Goal: Find specific page/section: Find specific page/section

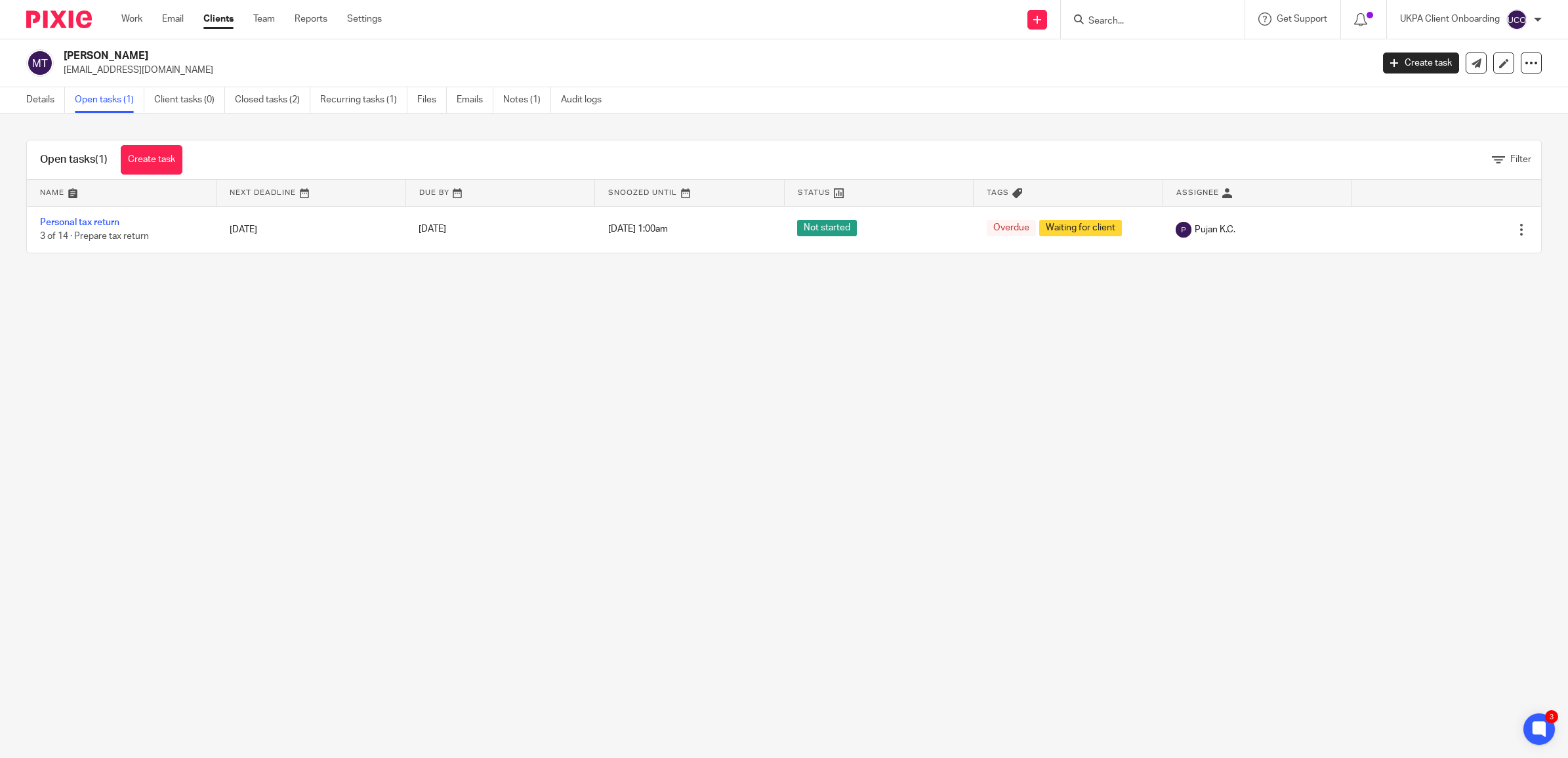
click at [1103, 23] on input "Search" at bounding box center [1146, 22] width 118 height 12
type input "amr pr"
click at [1163, 59] on link at bounding box center [1226, 61] width 284 height 41
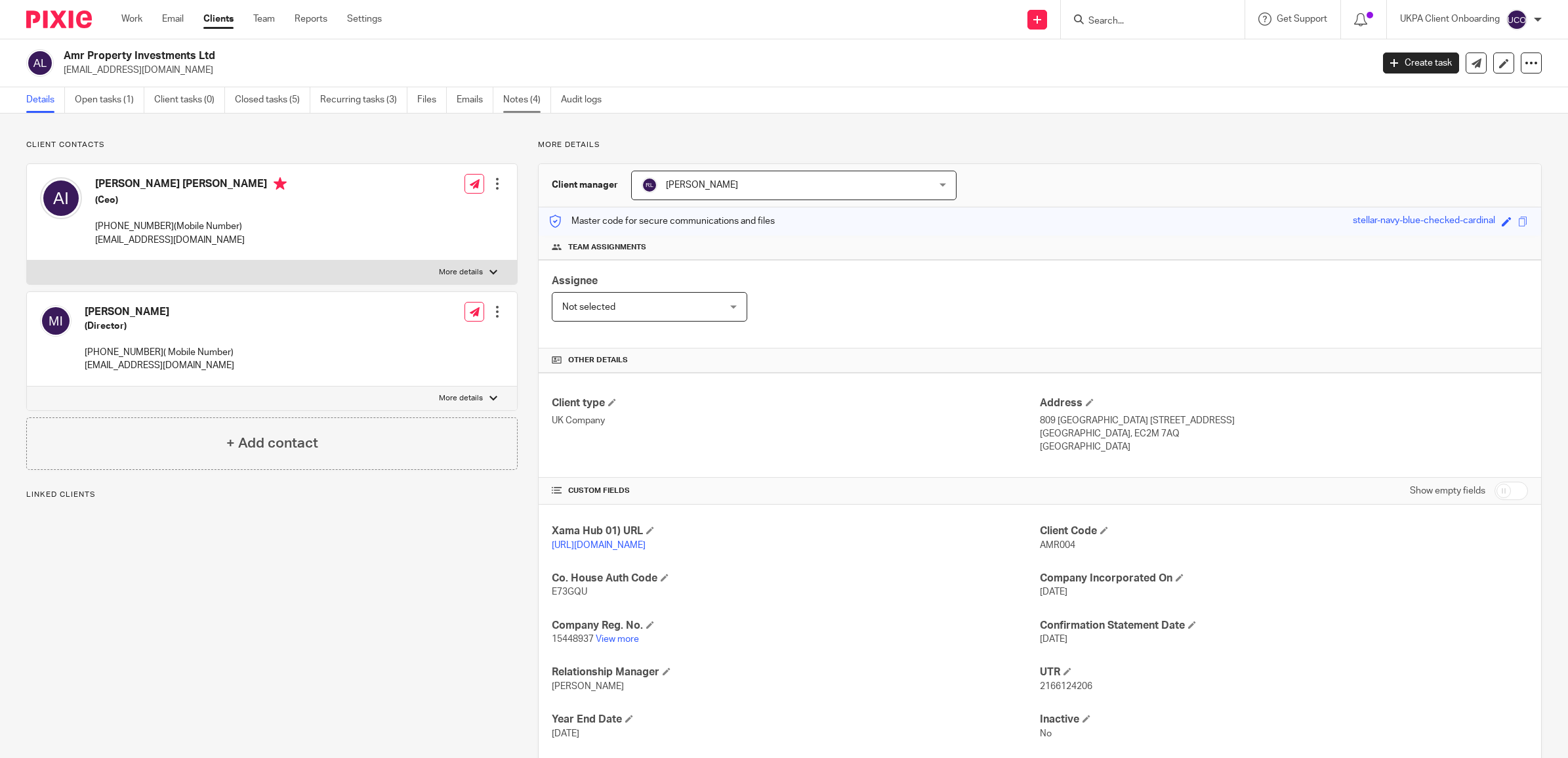
click at [514, 103] on link "Notes (4)" at bounding box center [528, 100] width 48 height 26
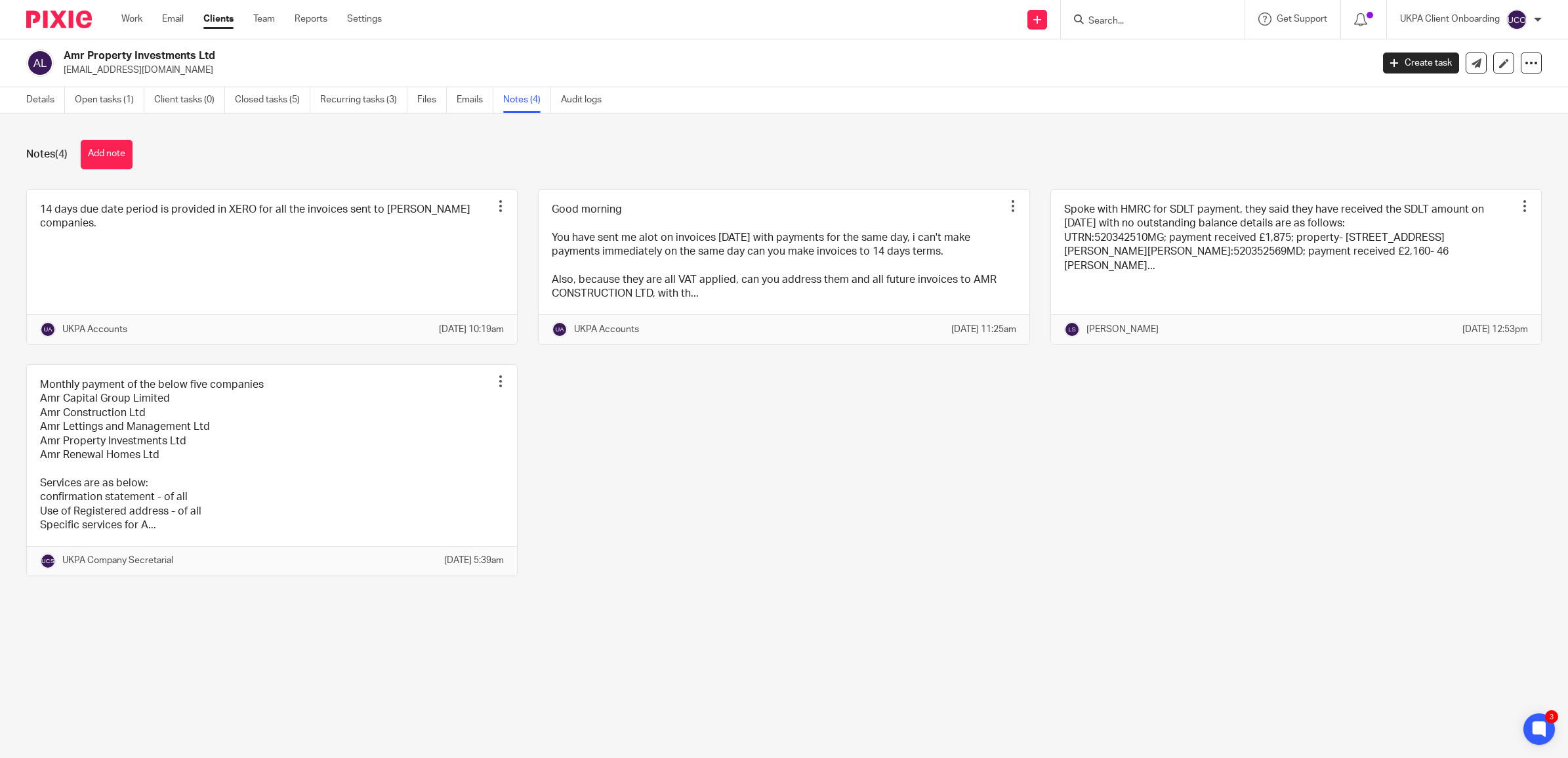
click at [509, 106] on link "Notes (4)" at bounding box center [528, 100] width 48 height 26
click at [1145, 20] on input "Search" at bounding box center [1146, 22] width 118 height 12
paste input "hatel_m@hotmail.com"
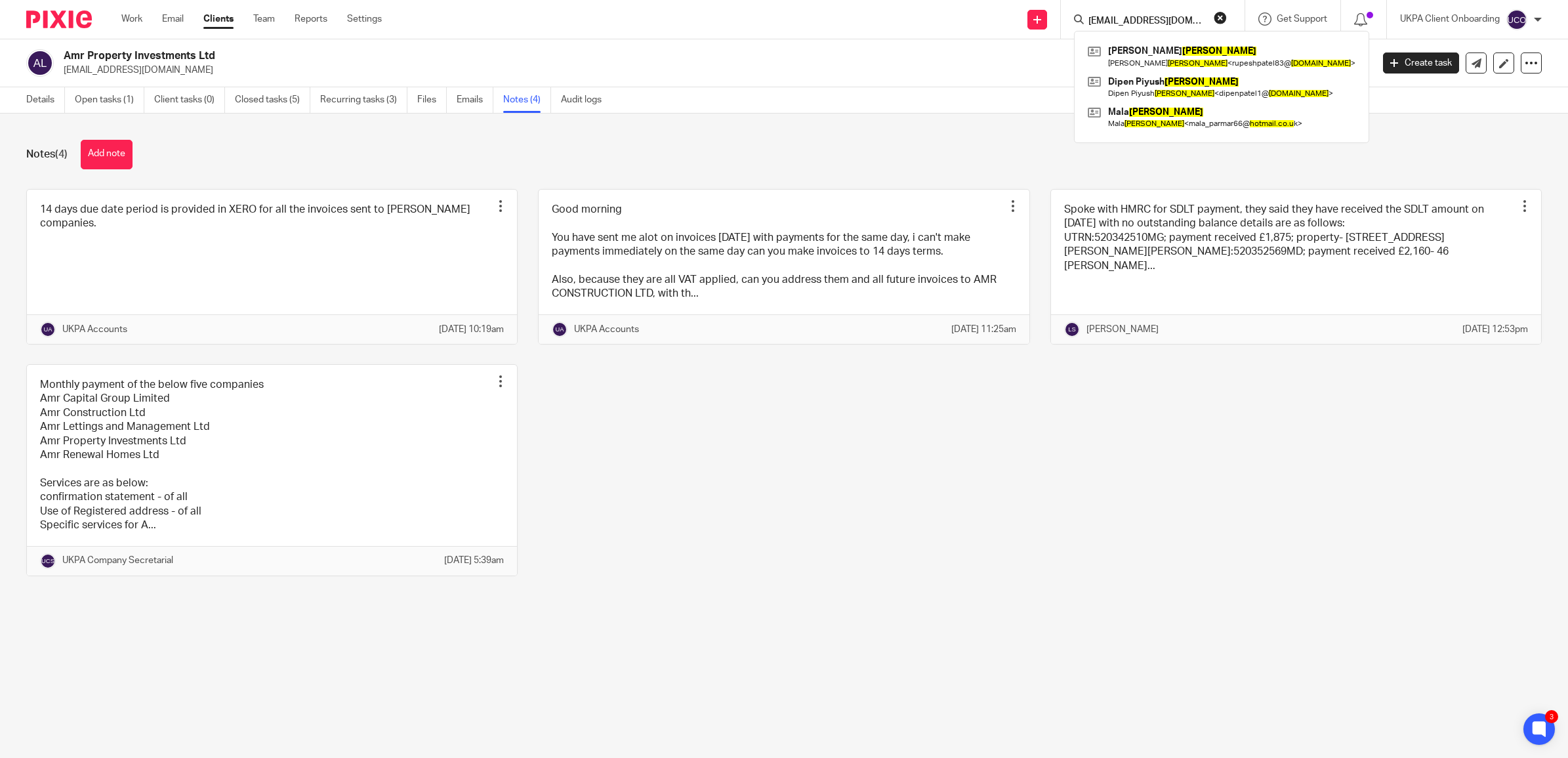
type input "hatel_m@hotmail.com"
click at [1214, 21] on button "reset" at bounding box center [1220, 17] width 13 height 13
